Goal: Task Accomplishment & Management: Manage account settings

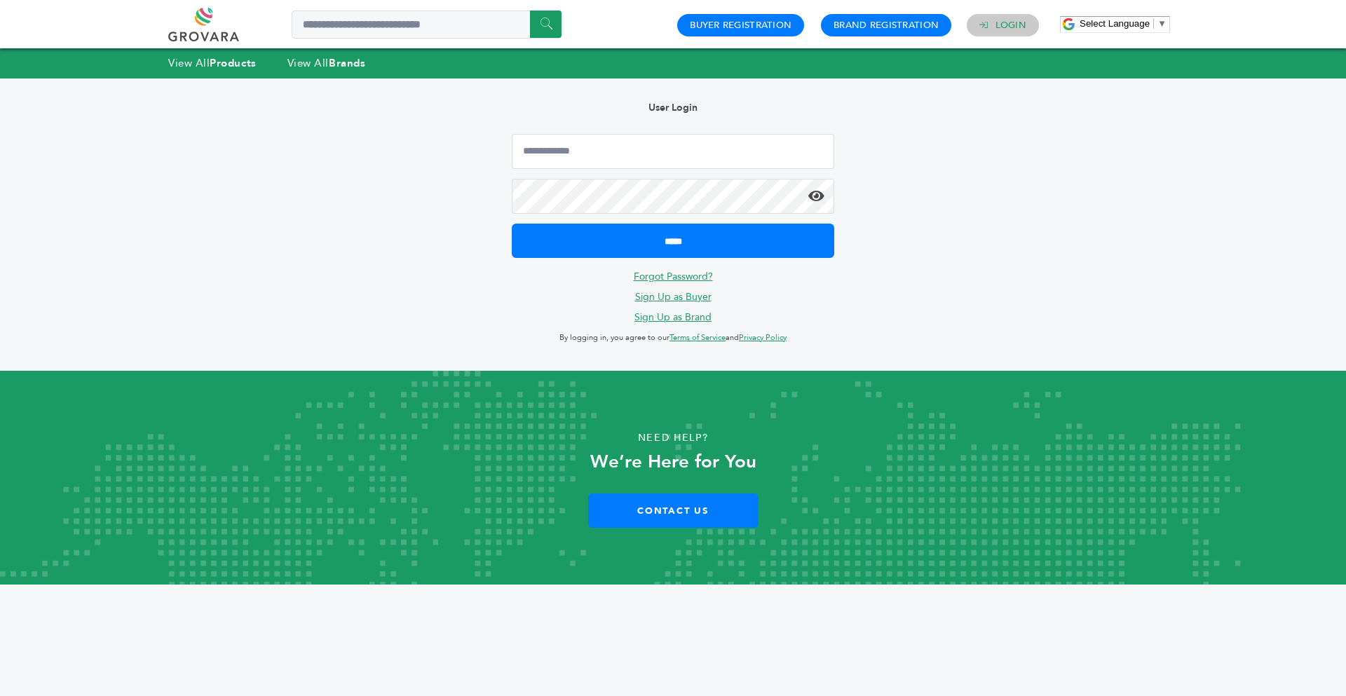
click at [993, 23] on h4 "Login" at bounding box center [1003, 25] width 72 height 22
click at [644, 162] on input "Email Address" at bounding box center [673, 151] width 322 height 35
type input "**********"
click at [512, 224] on input "*****" at bounding box center [673, 241] width 322 height 34
